Goal: Transaction & Acquisition: Purchase product/service

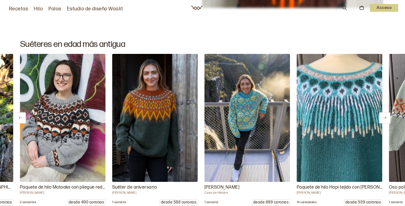
scroll to position [0, 369]
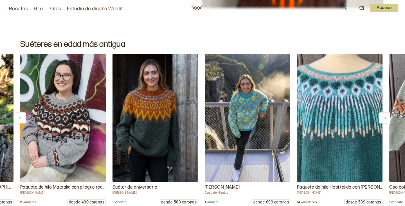
click at [155, 117] on img at bounding box center [155, 118] width 90 height 135
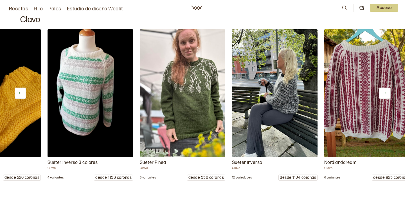
scroll to position [0, 1290]
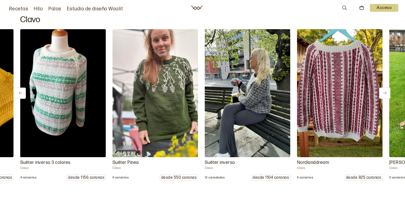
click at [170, 114] on img at bounding box center [155, 93] width 90 height 135
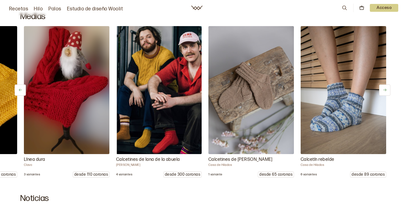
scroll to position [0, 1657]
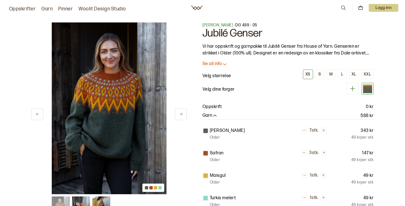
click at [216, 26] on span "[PERSON_NAME]" at bounding box center [217, 25] width 31 height 5
click at [182, 116] on icon at bounding box center [181, 114] width 4 height 4
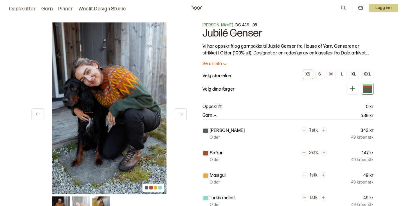
click at [182, 116] on icon at bounding box center [181, 114] width 4 height 4
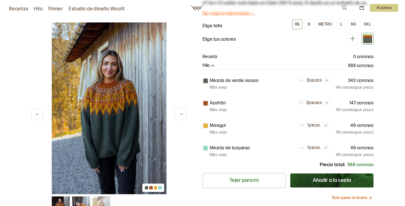
scroll to position [13, 0]
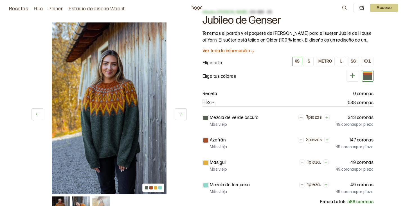
click at [355, 76] on icon at bounding box center [352, 75] width 7 height 7
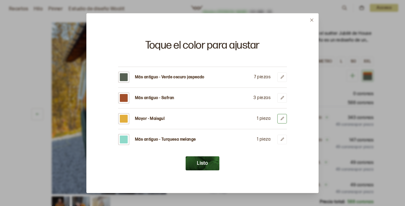
click at [280, 118] on icon at bounding box center [282, 119] width 4 height 4
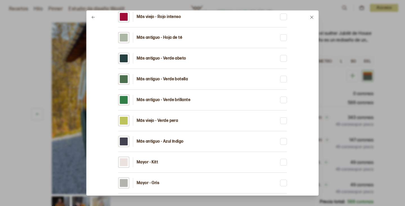
scroll to position [470, 0]
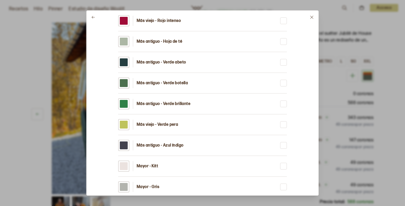
click at [354, 53] on div at bounding box center [202, 103] width 405 height 206
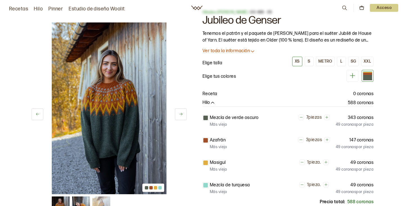
scroll to position [47, 0]
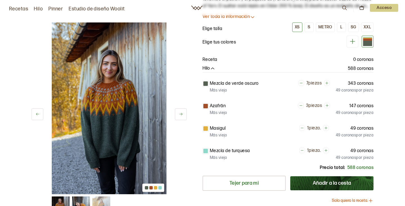
click at [203, 127] on div at bounding box center [205, 128] width 4 height 4
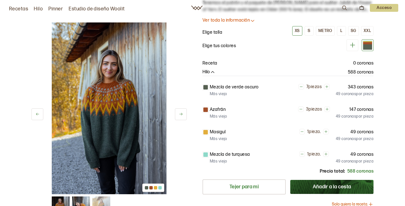
scroll to position [14, 0]
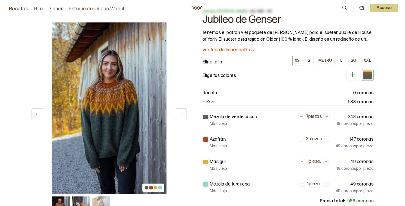
click at [354, 76] on icon at bounding box center [352, 74] width 7 height 7
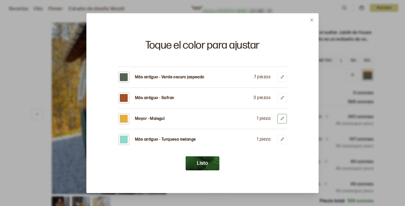
click at [279, 118] on button at bounding box center [282, 119] width 10 height 10
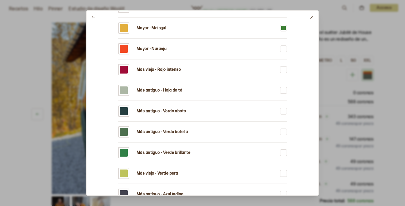
scroll to position [429, 0]
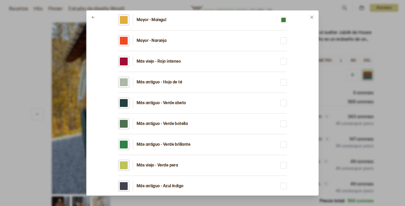
click at [178, 124] on font "Más antiguo - Verde botella" at bounding box center [162, 123] width 51 height 5
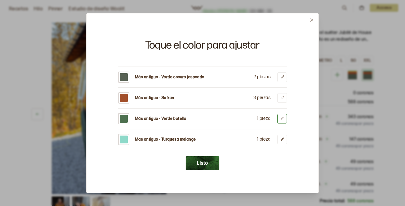
click at [281, 118] on icon at bounding box center [282, 119] width 4 height 4
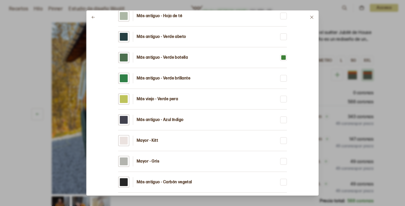
scroll to position [495, 0]
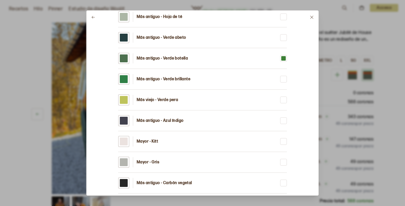
click at [172, 80] on font "Más antiguo - Verde brillante" at bounding box center [164, 79] width 54 height 5
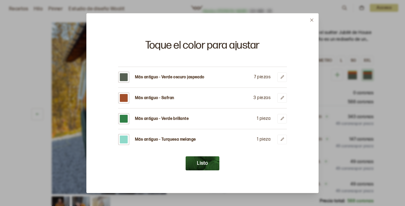
click at [208, 164] on button "Listo" at bounding box center [202, 164] width 34 height 14
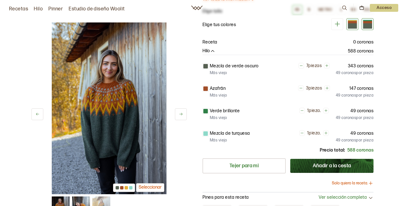
scroll to position [56, 0]
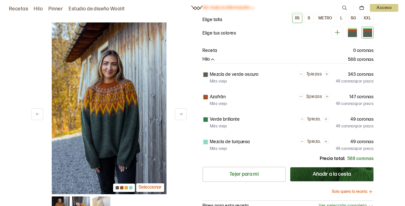
click at [368, 34] on div at bounding box center [367, 34] width 9 height 5
click at [337, 35] on icon at bounding box center [337, 32] width 7 height 7
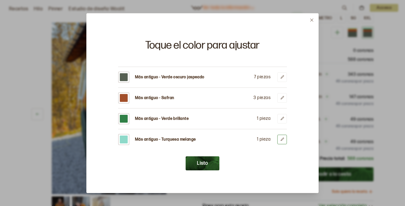
click at [281, 139] on icon at bounding box center [282, 139] width 4 height 4
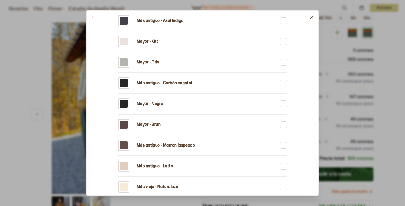
scroll to position [595, 0]
click at [152, 64] on font "Mayor - Gris" at bounding box center [148, 62] width 22 height 5
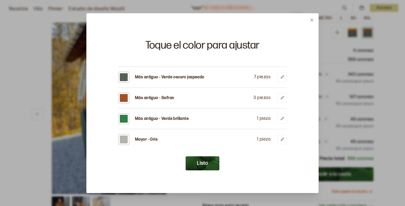
click at [202, 163] on font "Listo" at bounding box center [202, 163] width 11 height 6
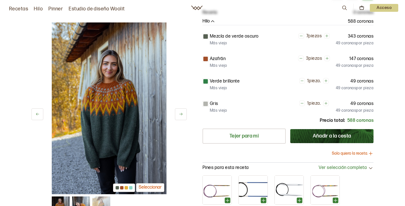
scroll to position [24, 0]
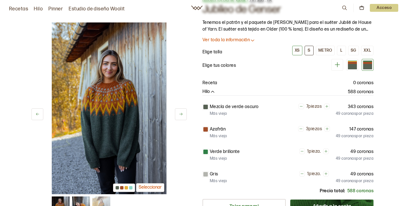
click at [308, 47] on button "S" at bounding box center [308, 51] width 9 height 10
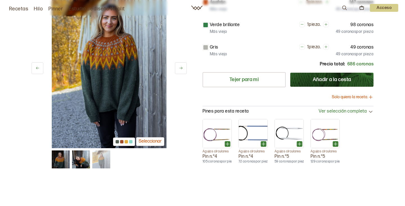
scroll to position [156, 0]
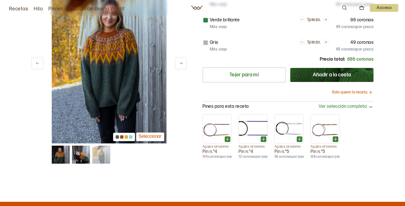
click at [344, 90] on font "Solo quiero la receta." at bounding box center [350, 93] width 36 height 6
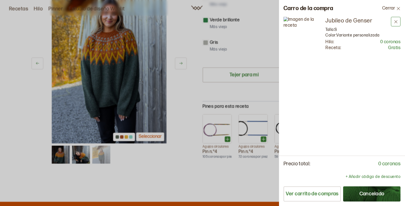
click at [399, 17] on button at bounding box center [396, 22] width 10 height 10
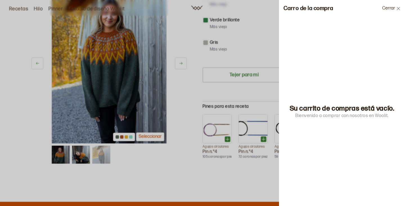
click at [398, 10] on icon at bounding box center [398, 8] width 4 height 4
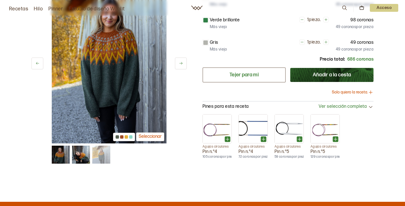
click at [252, 74] on font "Tejer para mi" at bounding box center [243, 75] width 29 height 6
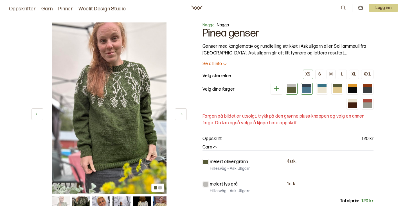
click at [305, 87] on div at bounding box center [306, 90] width 9 height 6
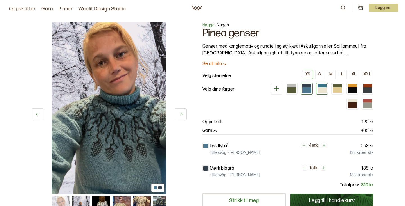
click at [322, 91] on div at bounding box center [321, 90] width 9 height 6
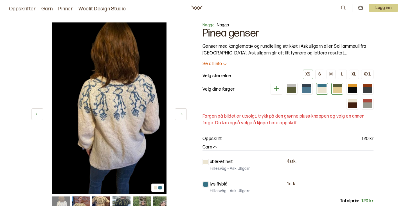
click at [337, 91] on div at bounding box center [336, 90] width 9 height 6
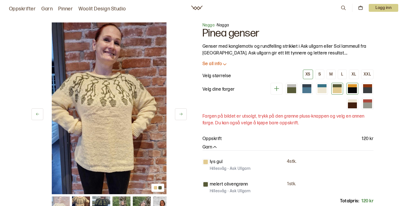
click at [350, 90] on div at bounding box center [352, 90] width 9 height 6
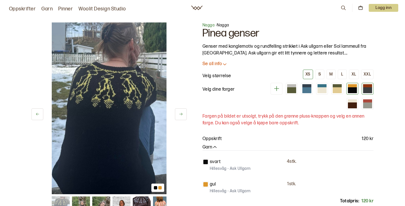
click at [367, 89] on div at bounding box center [367, 90] width 9 height 6
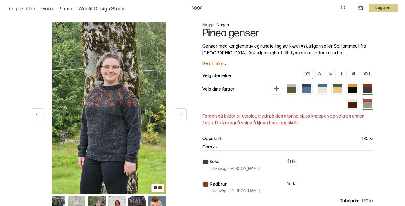
click at [369, 105] on div at bounding box center [367, 106] width 9 height 6
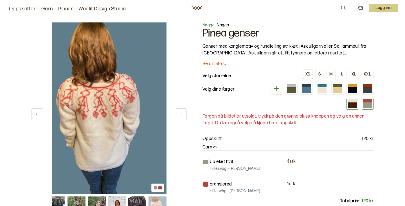
click at [353, 106] on div at bounding box center [352, 106] width 9 height 6
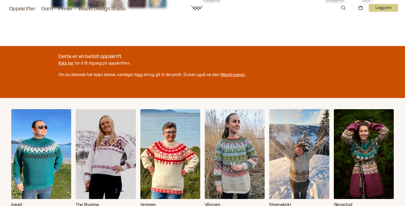
scroll to position [298, 0]
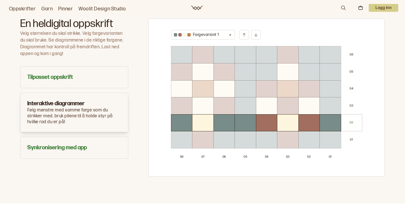
scroll to position [316, 0]
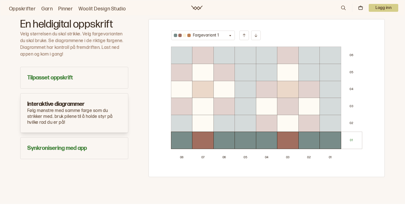
click at [225, 35] on button "Fargevariant 1" at bounding box center [203, 36] width 64 height 10
click at [215, 55] on p "Fargevariant 2" at bounding box center [206, 56] width 27 height 6
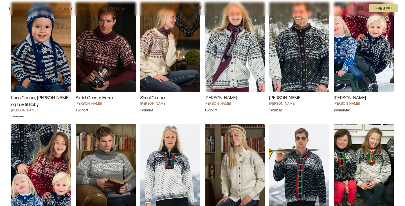
scroll to position [937, 0]
